Goal: Transaction & Acquisition: Book appointment/travel/reservation

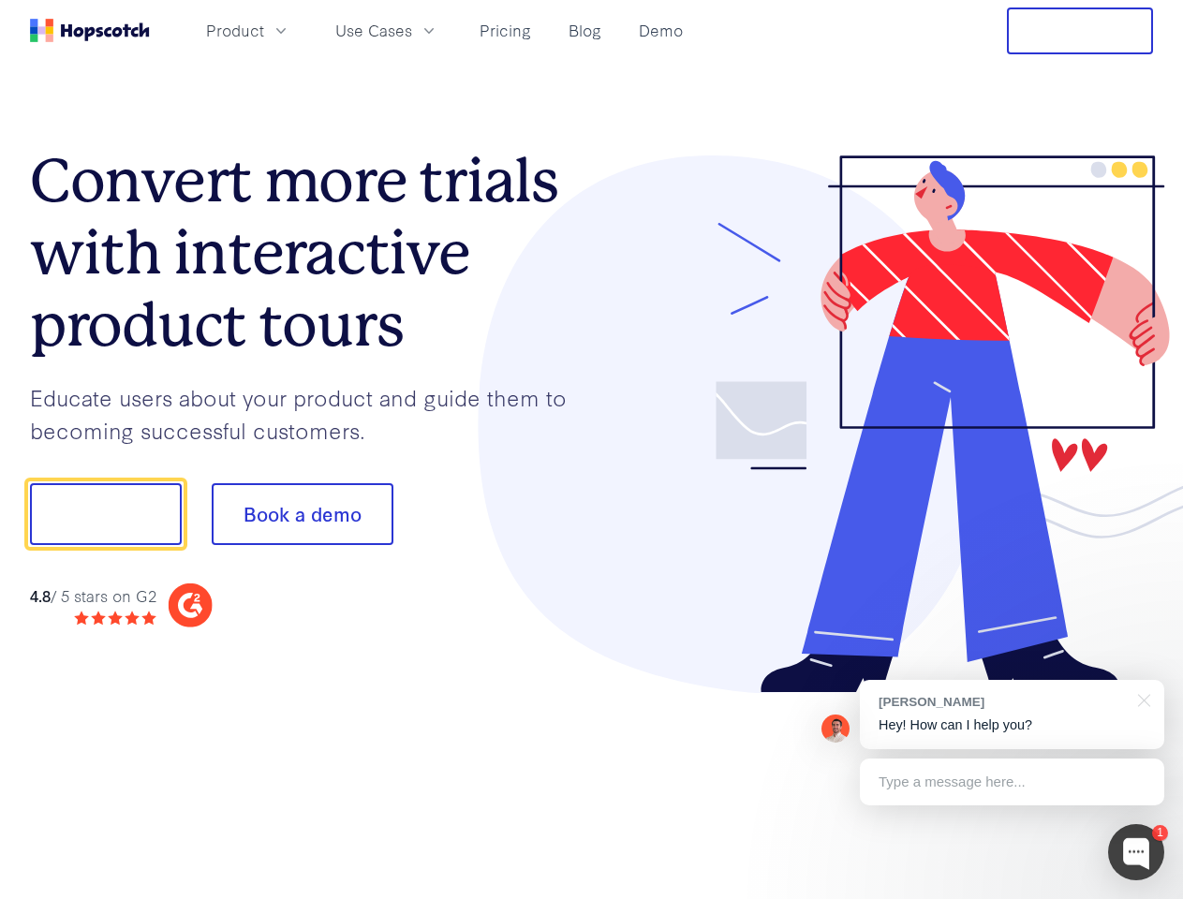
click at [592, 450] on div at bounding box center [873, 425] width 562 height 539
click at [264, 30] on span "Product" at bounding box center [235, 30] width 58 height 23
click at [412, 30] on span "Use Cases" at bounding box center [373, 30] width 77 height 23
click at [1080, 31] on button "Free Trial" at bounding box center [1080, 30] width 146 height 47
click at [105, 514] on button "Show me!" at bounding box center [106, 514] width 152 height 62
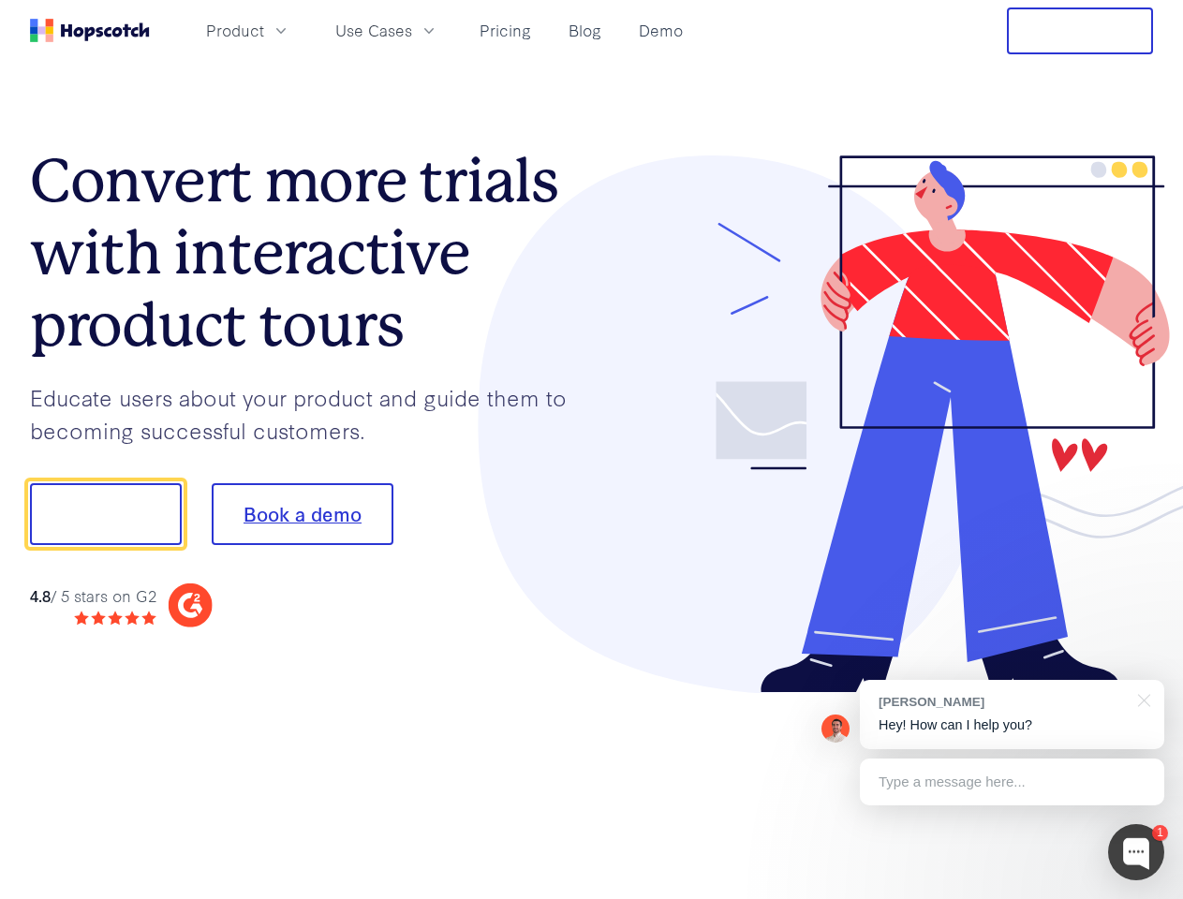
click at [302, 514] on button "Book a demo" at bounding box center [303, 514] width 182 height 62
click at [1137, 853] on div at bounding box center [1136, 853] width 56 height 56
click at [1012, 715] on div "[PERSON_NAME] Hey! How can I help you?" at bounding box center [1012, 714] width 305 height 69
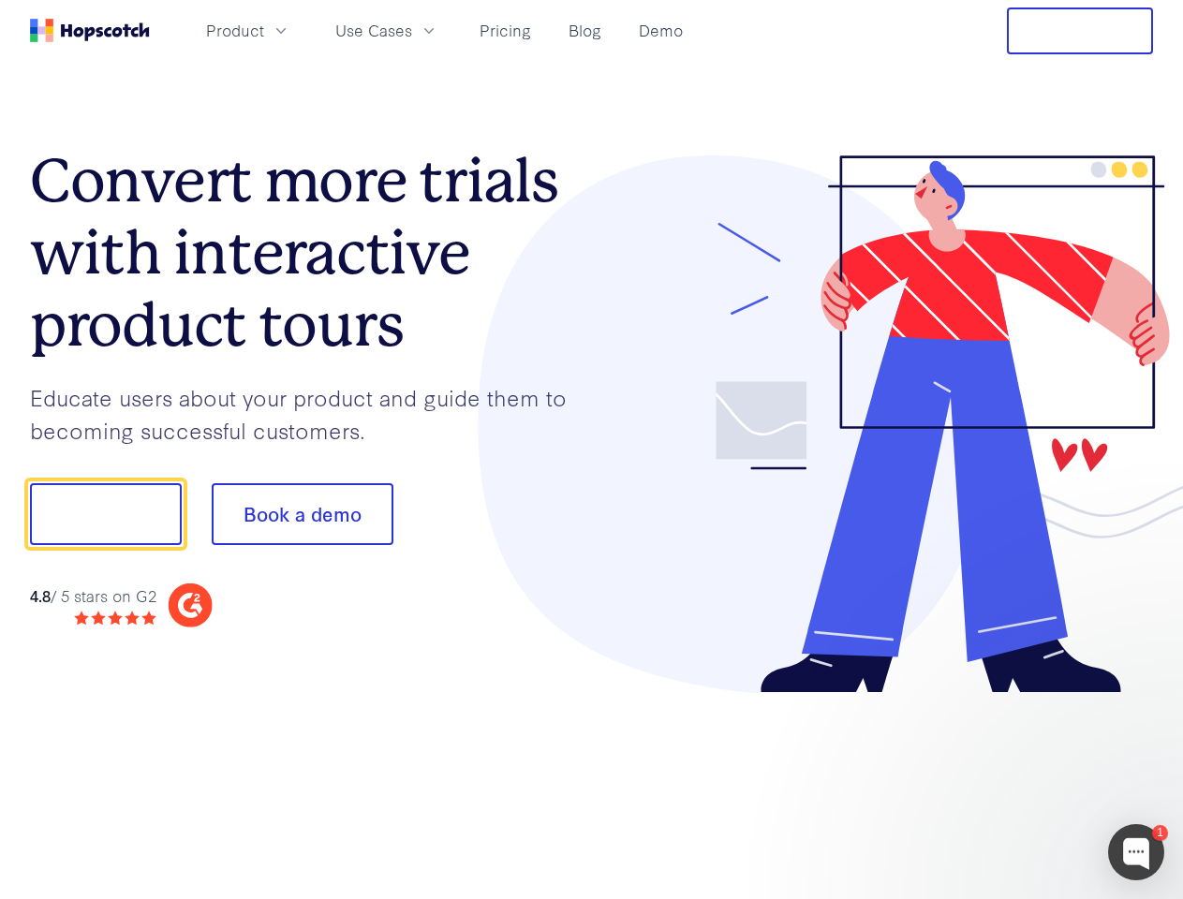
click at [1141, 699] on div at bounding box center [988, 638] width 351 height 374
click at [1012, 782] on div at bounding box center [988, 638] width 351 height 374
